Goal: Task Accomplishment & Management: Manage account settings

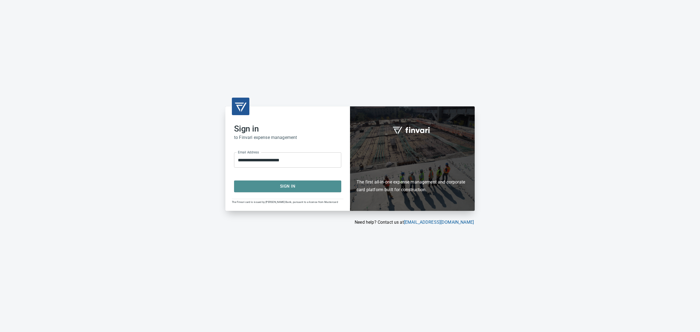
click at [276, 187] on span "Sign In" at bounding box center [287, 186] width 95 height 7
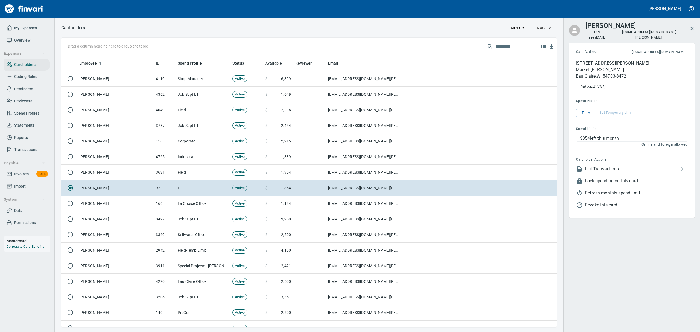
scroll to position [266, 483]
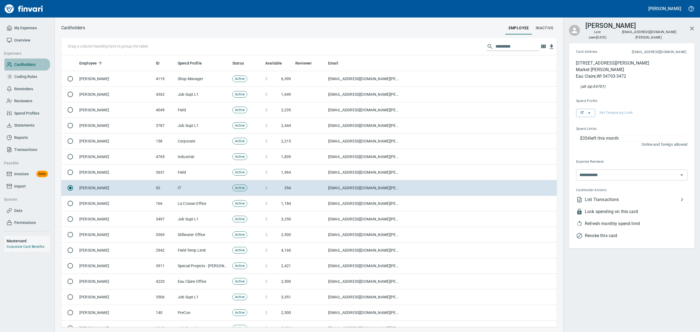
click at [28, 64] on span "Cardholders" at bounding box center [24, 64] width 21 height 7
click at [505, 45] on input "text" at bounding box center [518, 46] width 44 height 9
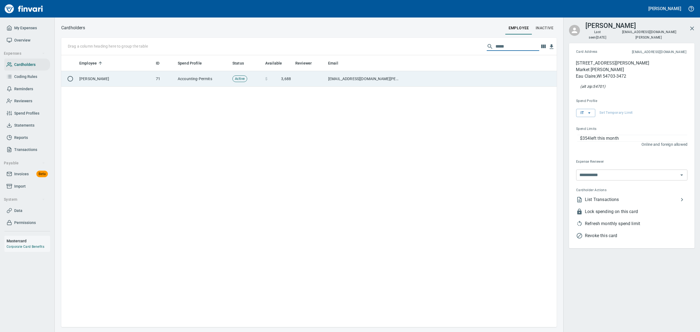
type input "*****"
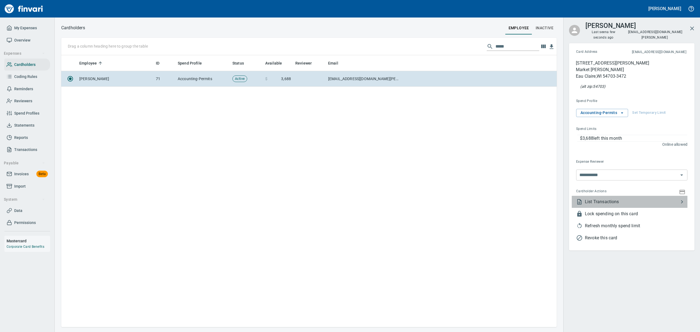
click at [604, 199] on span "List Transactions" at bounding box center [632, 202] width 94 height 7
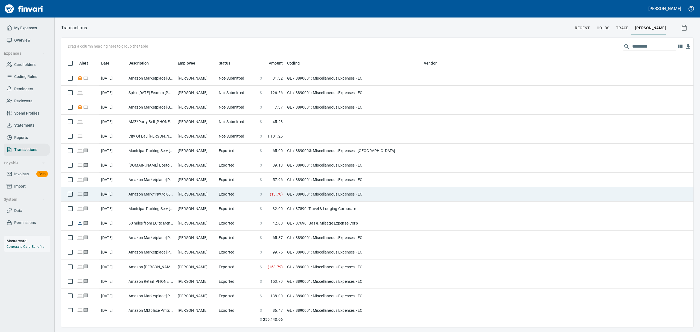
scroll to position [266, 620]
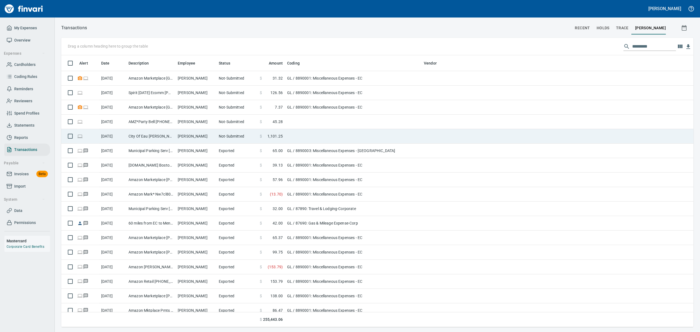
click at [187, 134] on td "[PERSON_NAME]" at bounding box center [196, 136] width 41 height 14
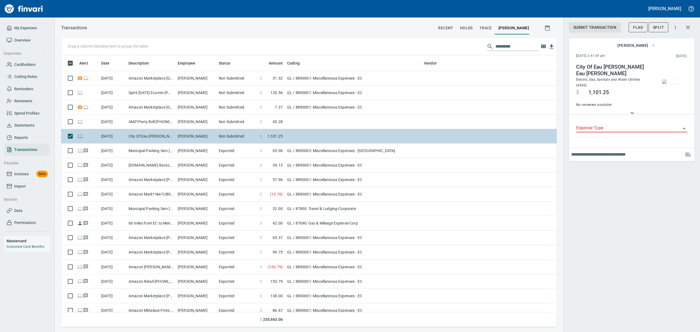
scroll to position [266, 483]
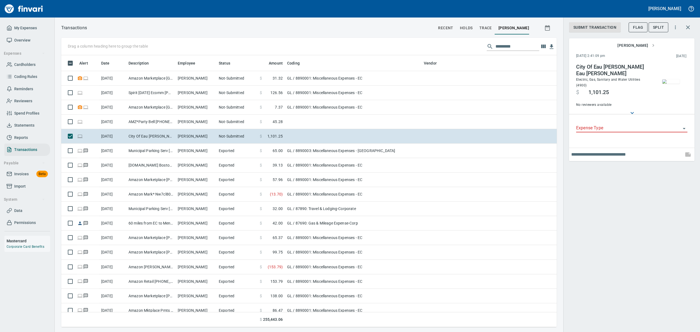
click at [669, 82] on img "button" at bounding box center [672, 81] width 18 height 4
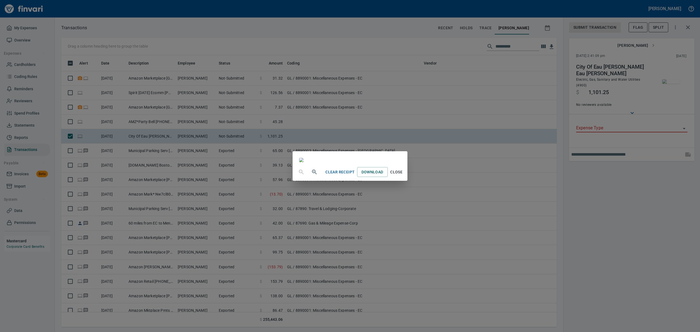
click at [403, 176] on span "Close" at bounding box center [396, 172] width 13 height 7
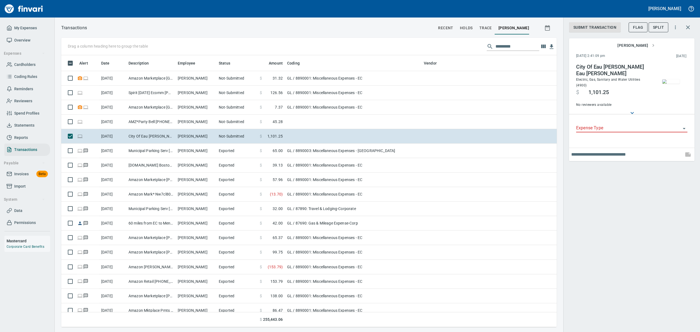
click at [684, 128] on icon "Open" at bounding box center [684, 128] width 3 height 1
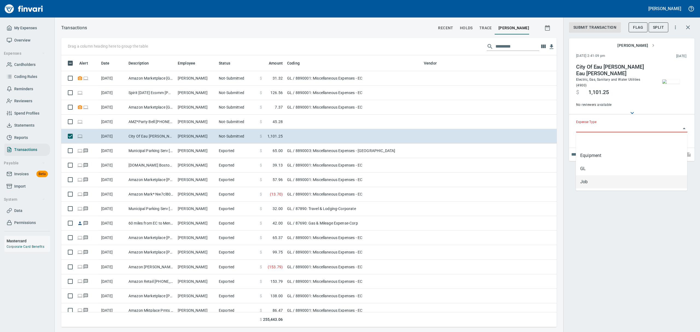
click at [585, 183] on li "Job" at bounding box center [631, 181] width 111 height 13
type input "***"
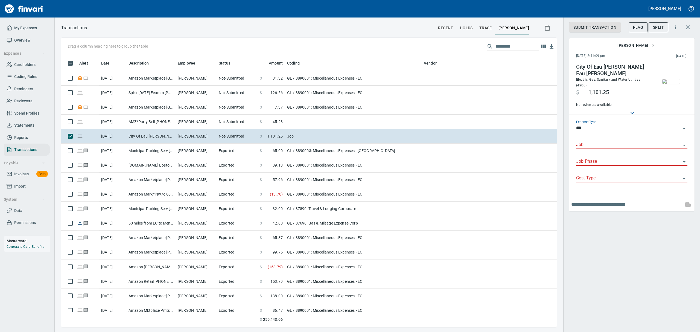
click at [684, 146] on icon "Open" at bounding box center [684, 145] width 3 height 1
click at [648, 159] on li "9025-9006: EC Community Foundation - Office Buildout @ [GEOGRAPHIC_DATA]" at bounding box center [631, 159] width 111 height 13
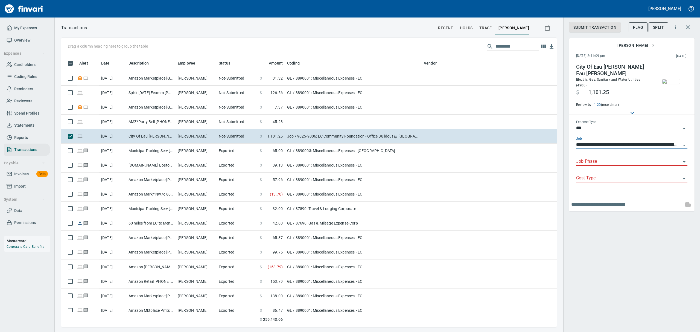
type input "**********"
click at [627, 166] on input "Job Phase" at bounding box center [628, 162] width 105 height 8
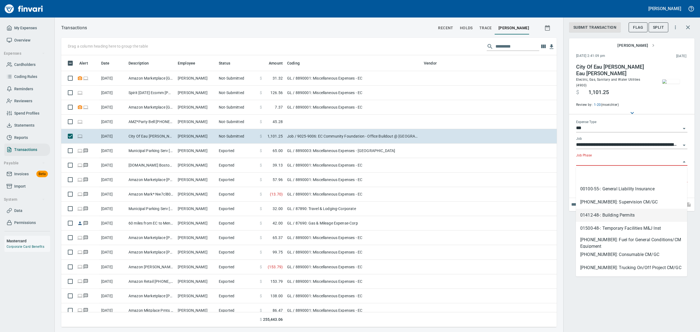
click at [618, 218] on li "01412-48-: Building Permits" at bounding box center [631, 215] width 111 height 13
type input "**********"
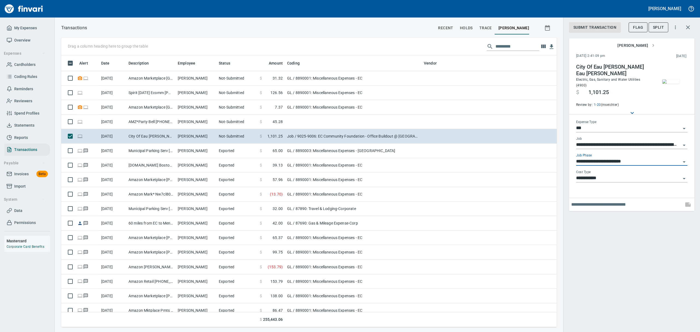
type input "**********"
click at [596, 204] on input "text" at bounding box center [627, 204] width 110 height 9
type input "**********"
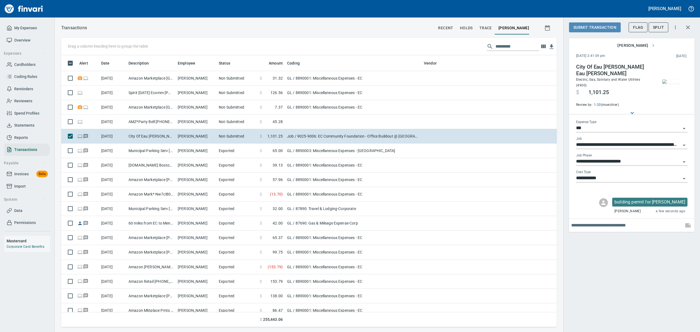
click at [595, 27] on span "Submit Transaction" at bounding box center [595, 27] width 43 height 7
click at [583, 26] on span "Approve" at bounding box center [583, 27] width 18 height 7
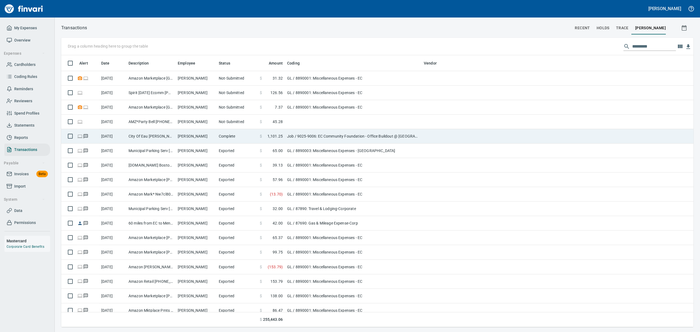
scroll to position [266, 614]
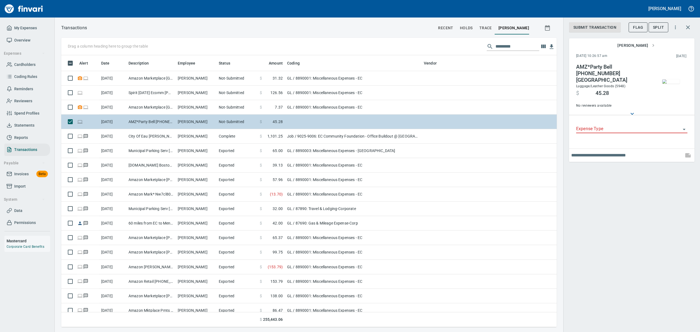
scroll to position [266, 483]
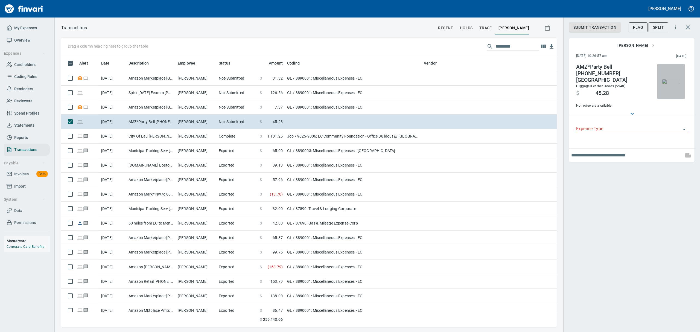
click at [671, 80] on img "button" at bounding box center [672, 81] width 18 height 4
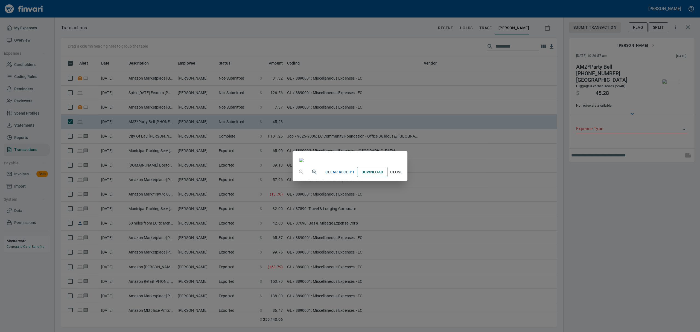
scroll to position [93, 0]
click at [403, 176] on span "Close" at bounding box center [396, 172] width 13 height 7
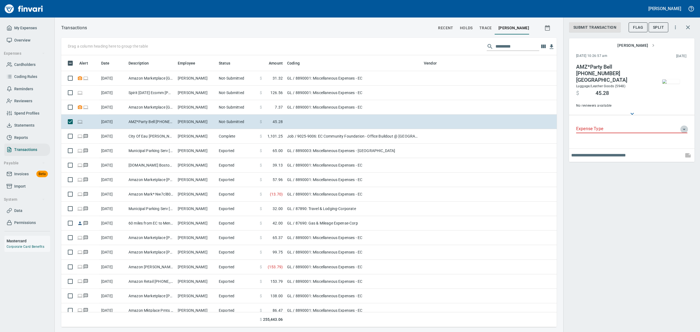
click at [685, 126] on icon "Open" at bounding box center [684, 129] width 7 height 7
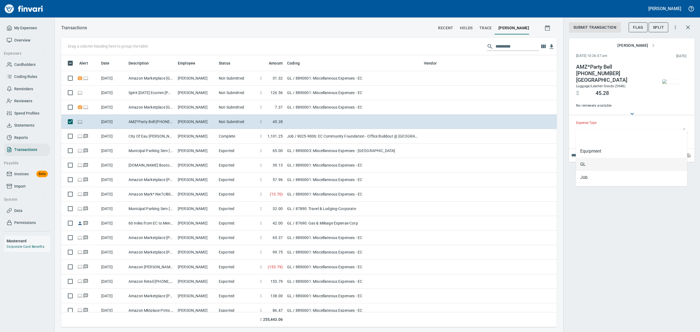
click at [604, 162] on li "GL" at bounding box center [631, 164] width 111 height 13
type input "**"
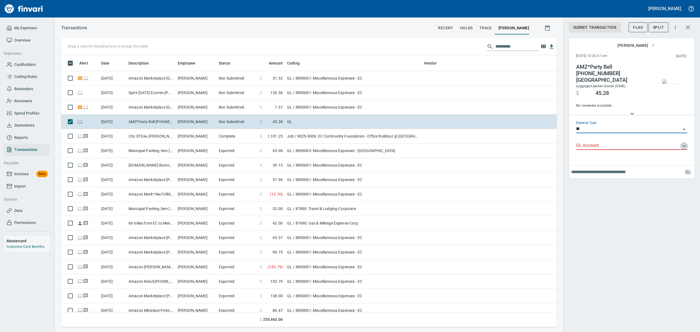
click at [685, 143] on icon "Open" at bounding box center [684, 146] width 7 height 7
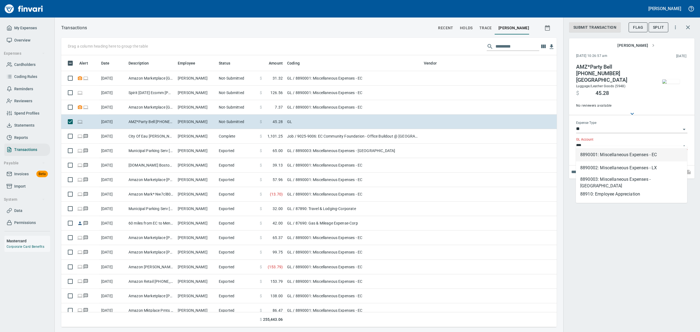
click at [646, 154] on li "8890001: Miscellaneous Expenses - EC" at bounding box center [631, 154] width 111 height 13
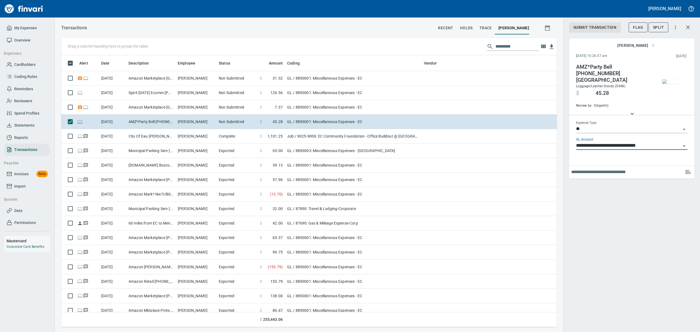
type input "**********"
click at [610, 168] on input "text" at bounding box center [627, 172] width 110 height 9
type input "**********"
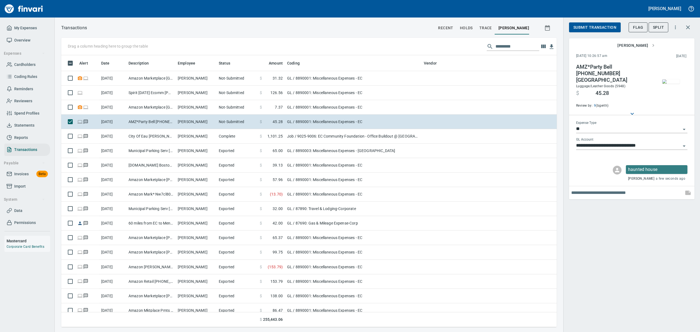
click at [594, 29] on span "Submit Transaction" at bounding box center [595, 27] width 43 height 7
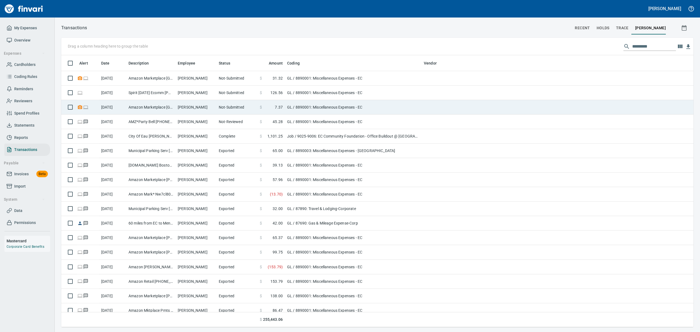
scroll to position [0, 0]
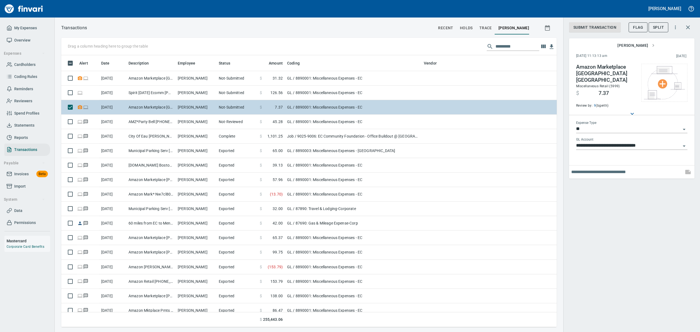
scroll to position [266, 483]
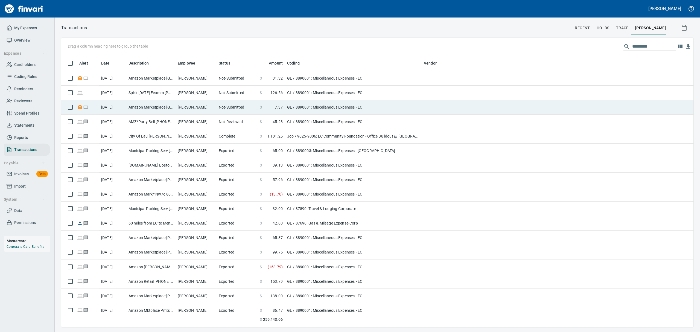
scroll to position [266, 614]
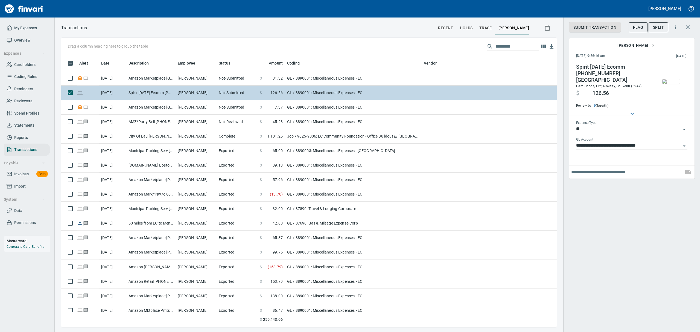
scroll to position [266, 483]
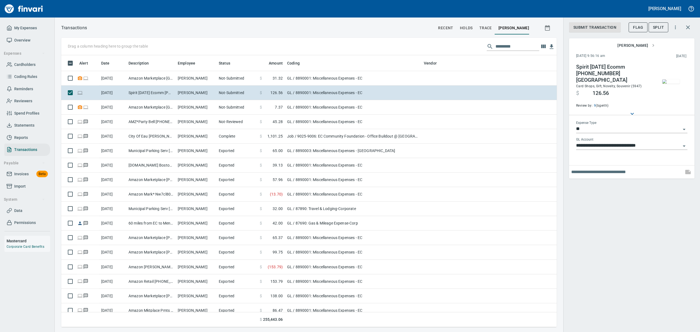
click at [668, 84] on img "button" at bounding box center [672, 81] width 18 height 4
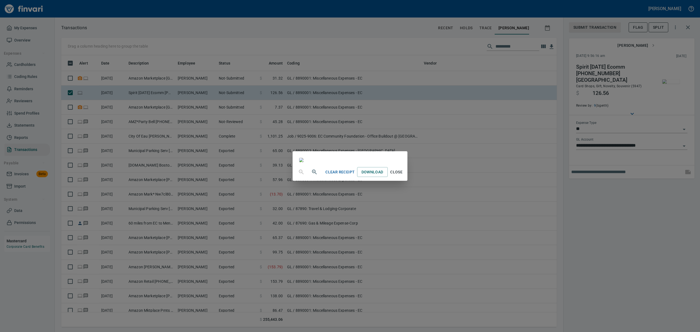
scroll to position [718, 0]
click at [304, 162] on img at bounding box center [301, 160] width 4 height 4
click at [403, 176] on span "Close" at bounding box center [396, 172] width 13 height 7
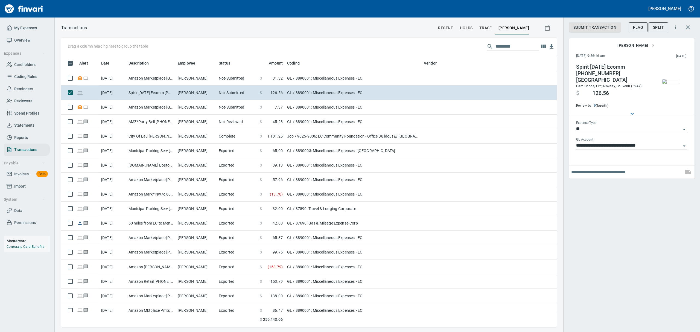
click at [636, 172] on input "text" at bounding box center [627, 172] width 110 height 9
type input "**********"
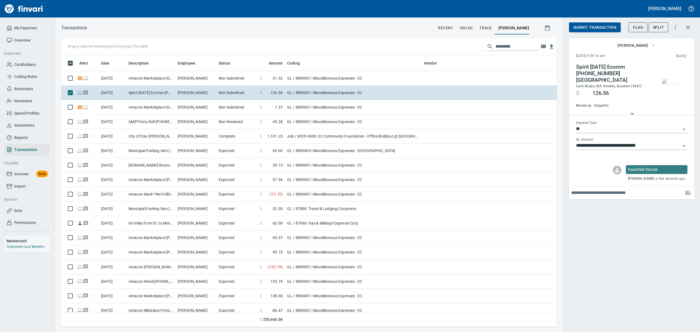
click at [594, 28] on span "Submit Transaction" at bounding box center [595, 27] width 43 height 7
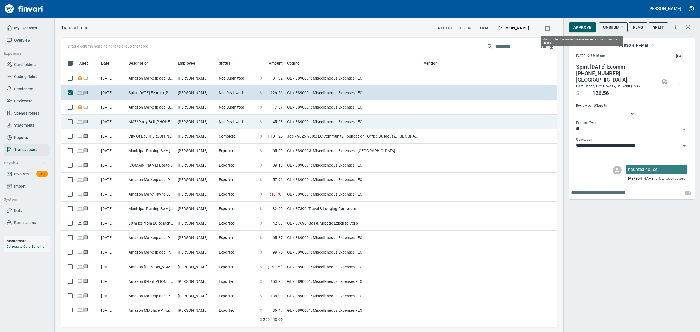
scroll to position [266, 483]
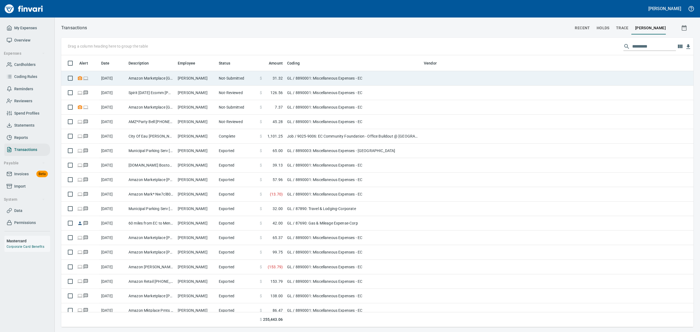
scroll to position [0, 0]
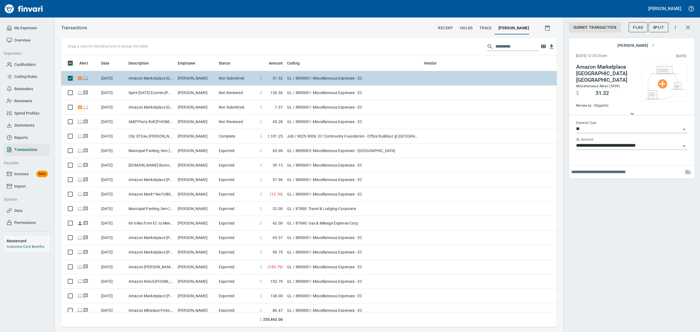
scroll to position [266, 483]
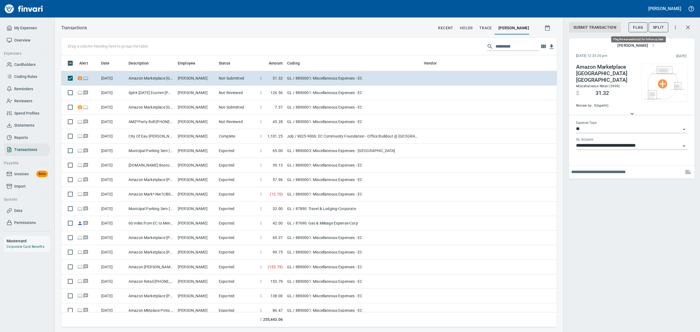
drag, startPoint x: 640, startPoint y: 25, endPoint x: 616, endPoint y: 29, distance: 24.9
click at [640, 25] on span "Flag" at bounding box center [638, 27] width 10 height 7
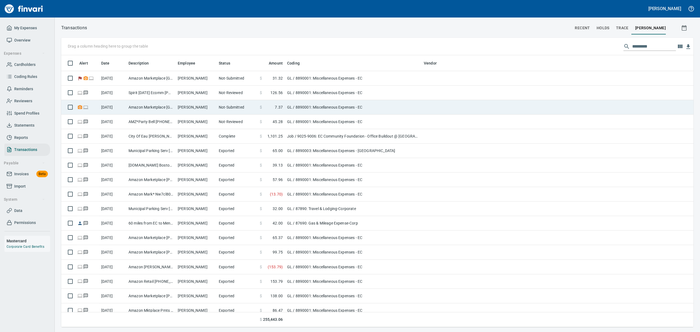
scroll to position [0, 0]
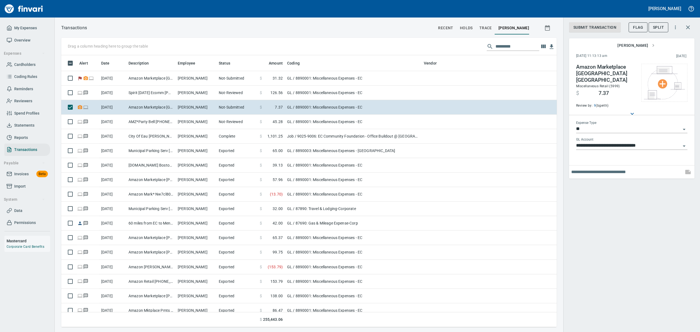
drag, startPoint x: 637, startPoint y: 27, endPoint x: 493, endPoint y: 45, distance: 145.0
click at [637, 28] on span "Flag" at bounding box center [638, 27] width 10 height 7
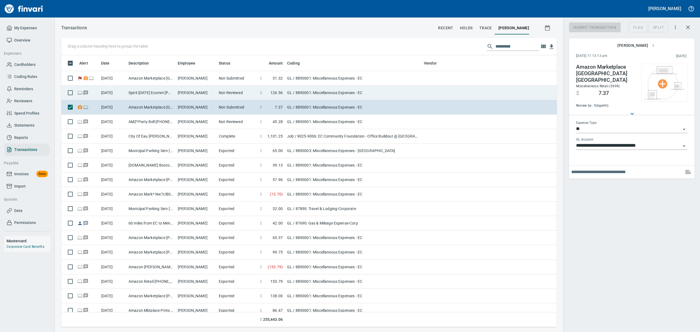
scroll to position [266, 483]
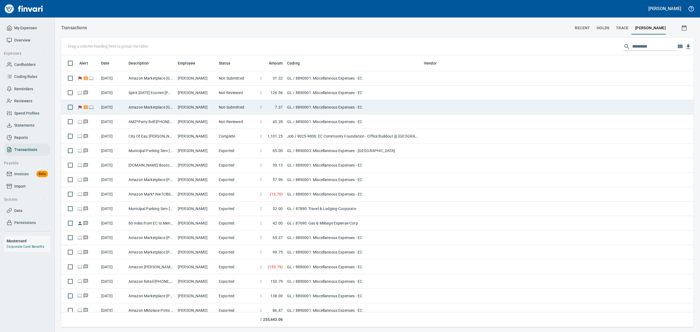
scroll to position [266, 614]
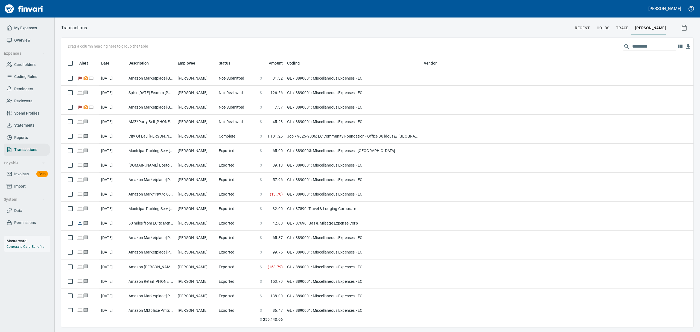
click at [20, 124] on span "Statements" at bounding box center [24, 125] width 20 height 7
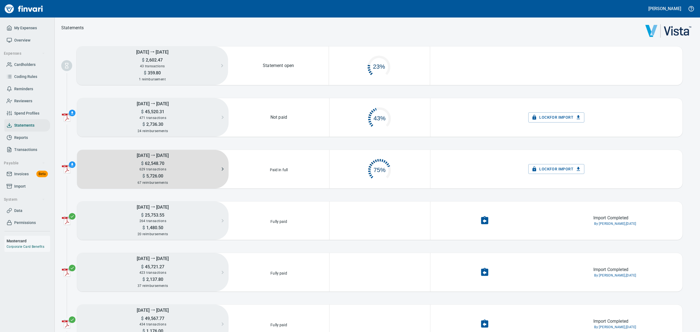
scroll to position [25, 93]
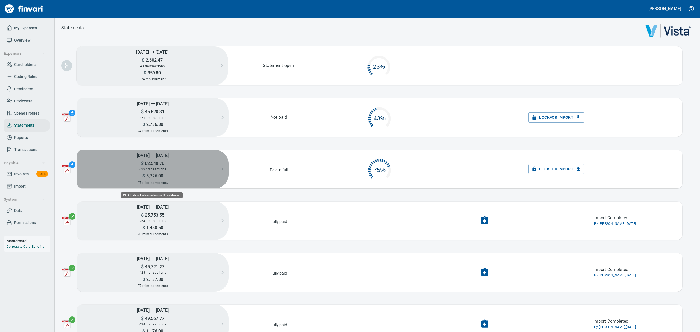
click at [172, 168] on div "629 transactions" at bounding box center [153, 169] width 152 height 6
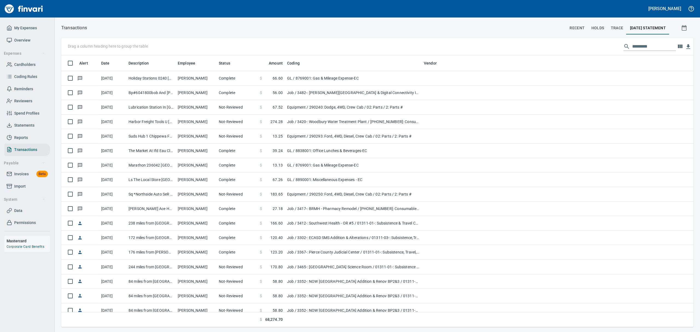
scroll to position [0, 0]
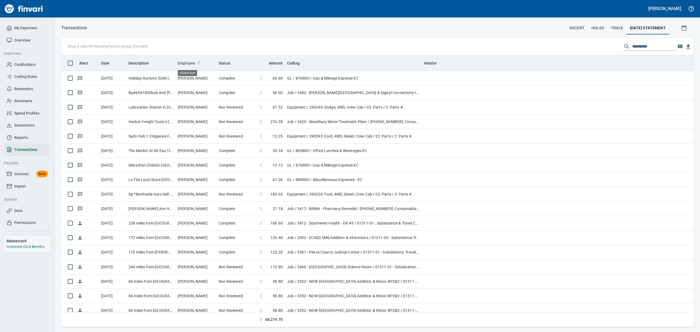
click at [193, 63] on span "Employee" at bounding box center [187, 63] width 18 height 7
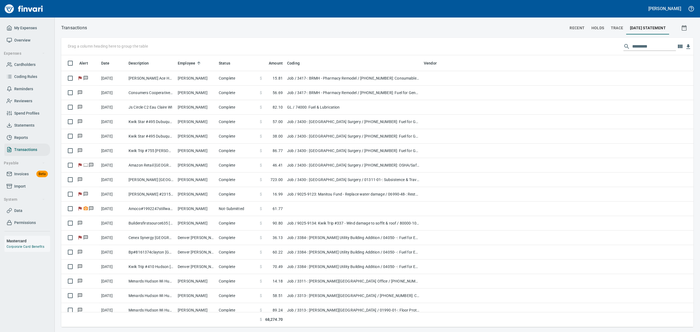
scroll to position [2955, 0]
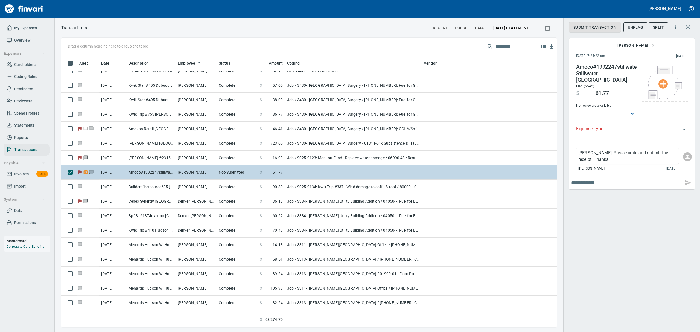
scroll to position [266, 483]
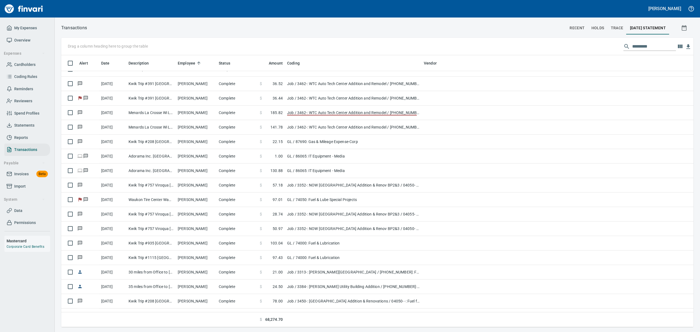
scroll to position [3392, 0]
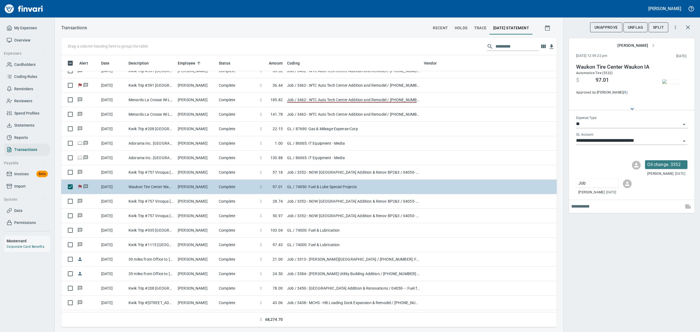
scroll to position [266, 483]
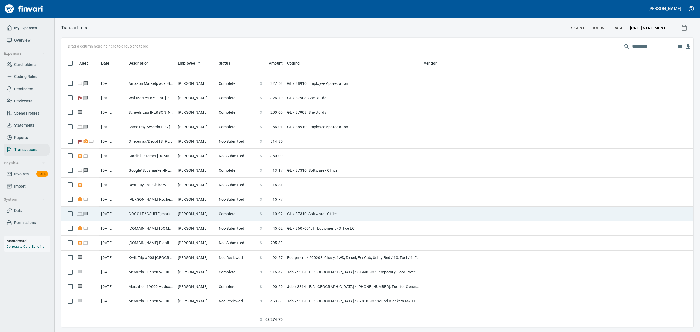
scroll to position [3903, 0]
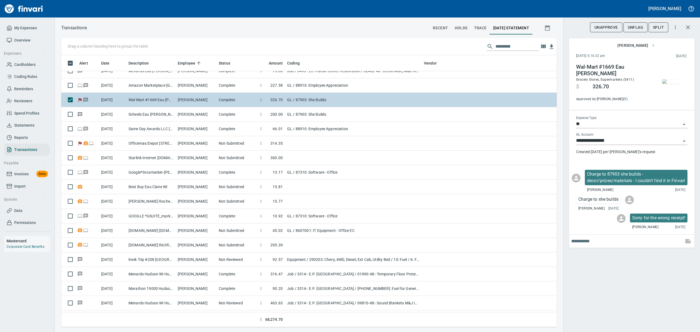
scroll to position [266, 483]
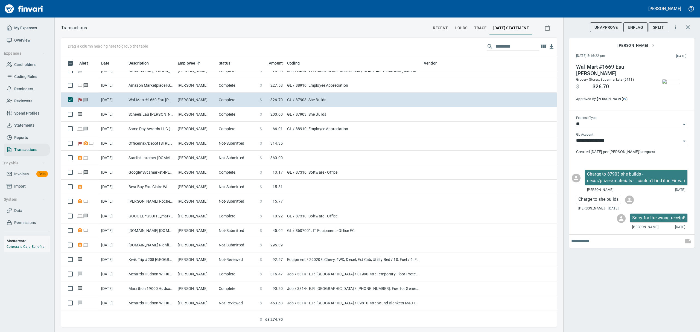
click at [671, 81] on img "button" at bounding box center [672, 81] width 18 height 4
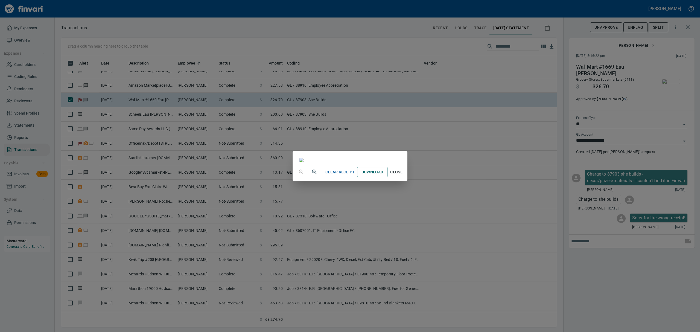
click at [403, 176] on span "Close" at bounding box center [396, 172] width 13 height 7
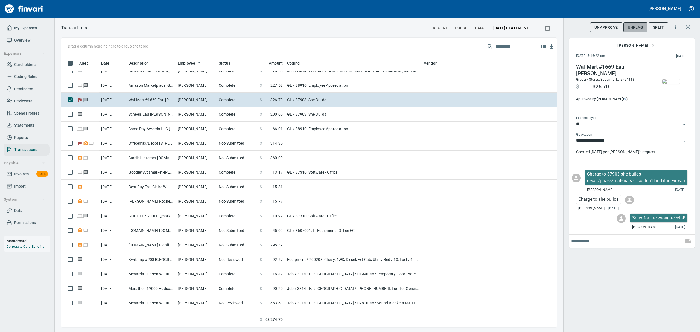
click at [630, 27] on span "UnFlag" at bounding box center [635, 27] width 15 height 7
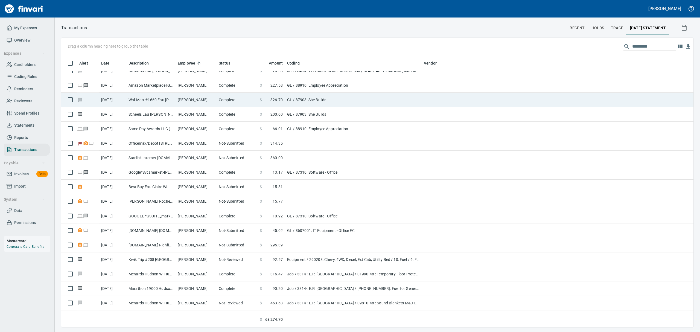
scroll to position [266, 614]
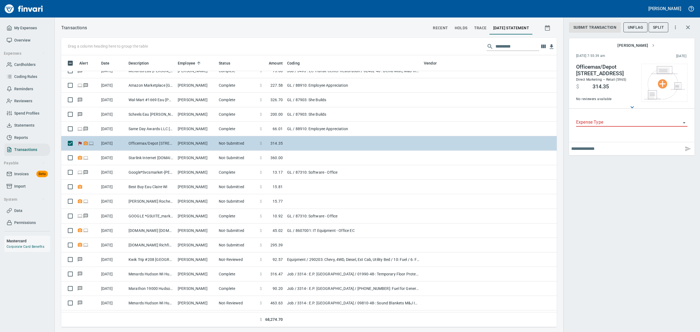
scroll to position [266, 483]
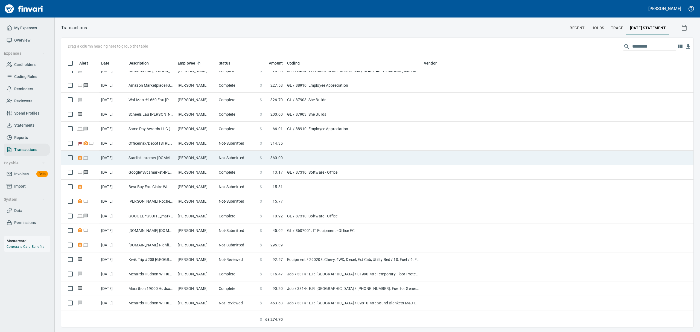
scroll to position [0, 0]
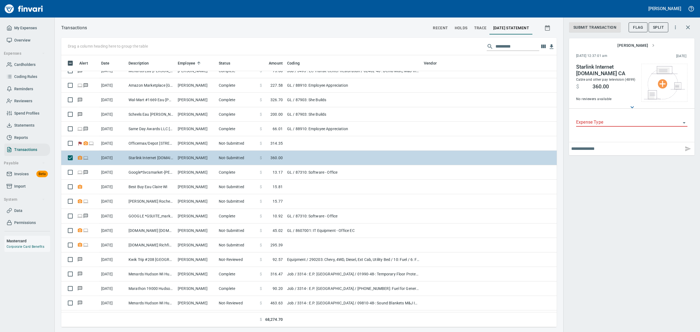
scroll to position [266, 483]
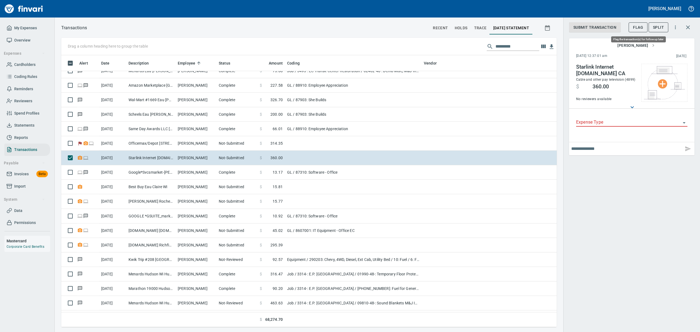
click at [639, 25] on span "Flag" at bounding box center [638, 27] width 10 height 7
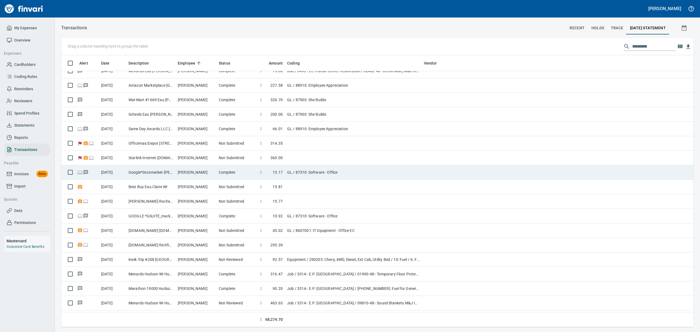
scroll to position [0, 0]
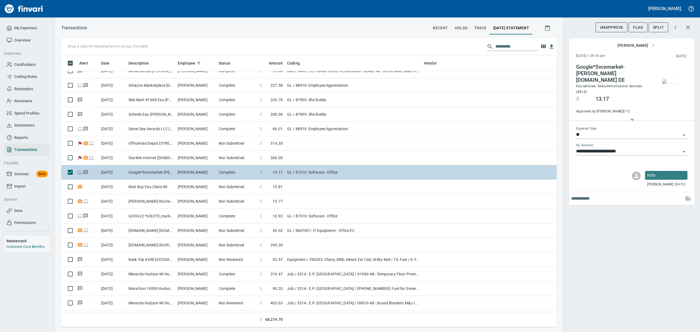
scroll to position [266, 483]
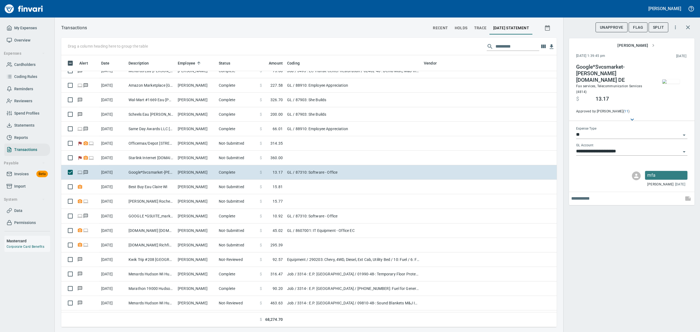
click at [673, 79] on img "button" at bounding box center [672, 81] width 18 height 4
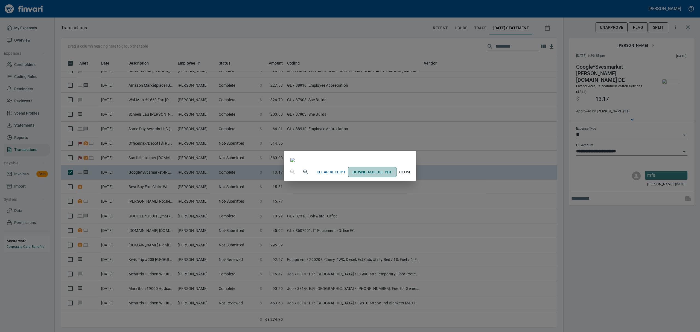
click at [397, 177] on link "Download Full PDF" at bounding box center [372, 172] width 48 height 10
click at [412, 176] on span "Close" at bounding box center [405, 172] width 13 height 7
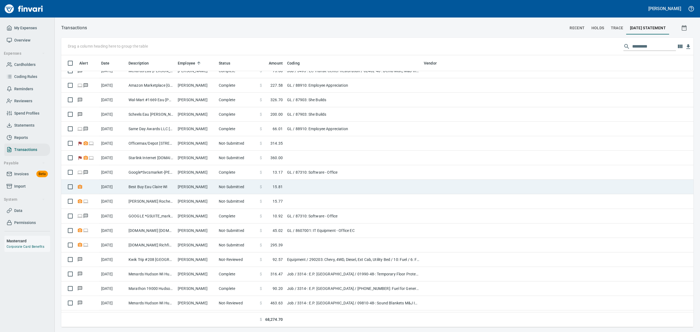
scroll to position [0, 0]
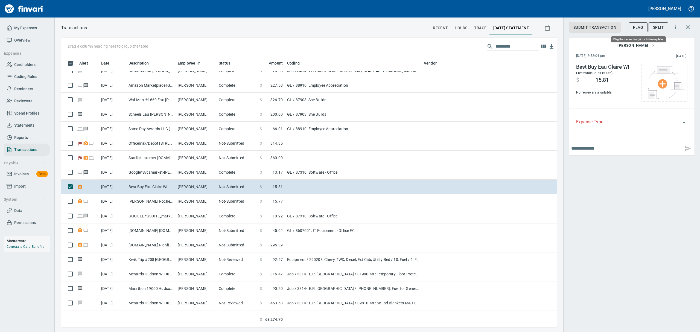
click at [636, 22] on button "Flag" at bounding box center [638, 27] width 19 height 10
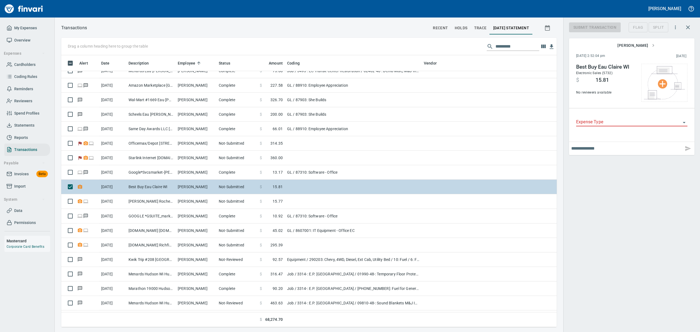
scroll to position [266, 483]
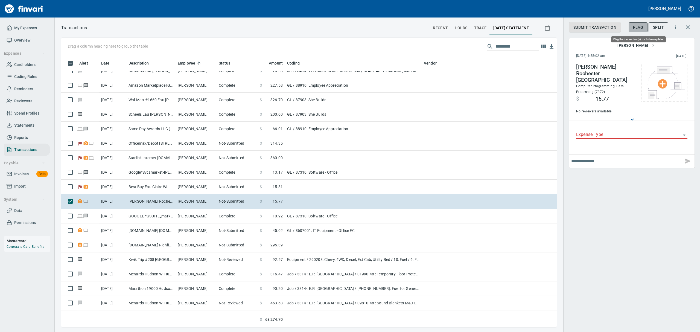
click at [639, 26] on span "Flag" at bounding box center [638, 27] width 10 height 7
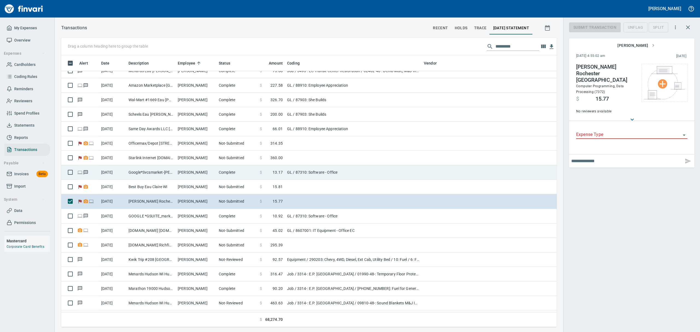
scroll to position [266, 483]
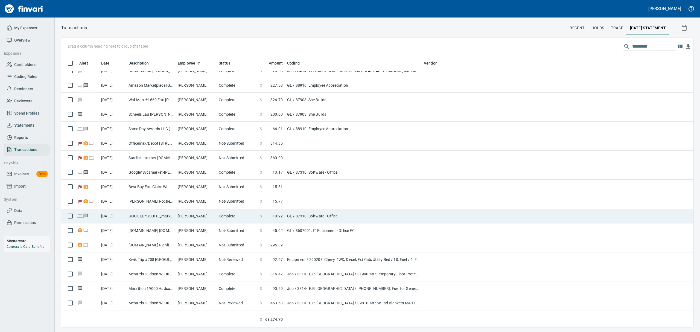
scroll to position [266, 614]
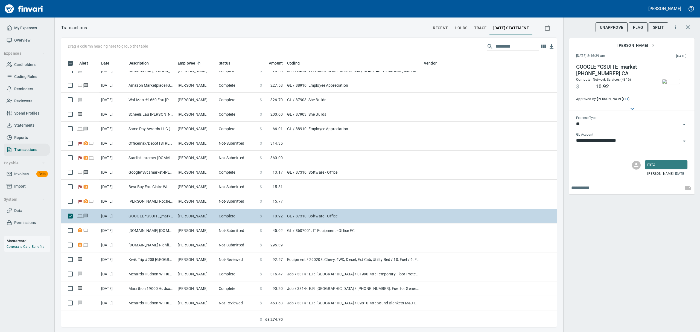
scroll to position [266, 483]
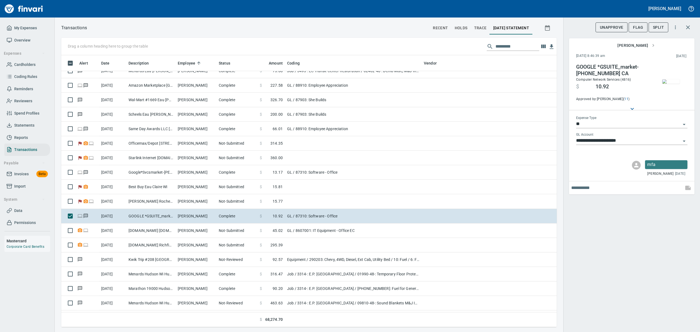
click at [674, 84] on img "button" at bounding box center [672, 81] width 18 height 4
